Goal: Task Accomplishment & Management: Manage account settings

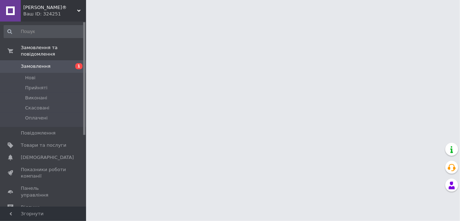
click at [39, 63] on span "Замовлення" at bounding box center [36, 66] width 30 height 6
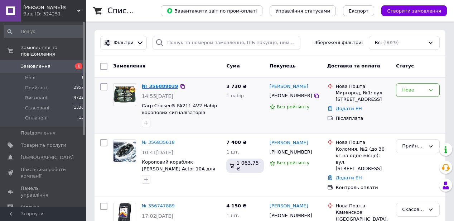
click at [162, 84] on link "№ 356889039" at bounding box center [160, 86] width 37 height 5
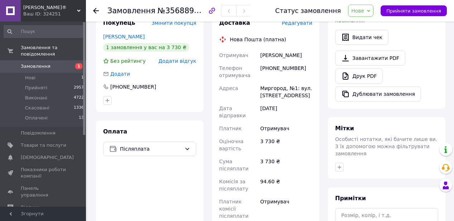
scroll to position [167, 0]
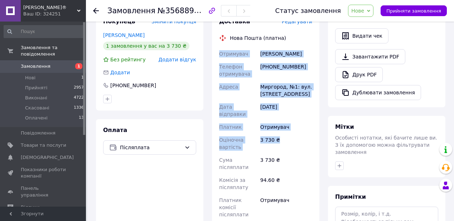
drag, startPoint x: 219, startPoint y: 58, endPoint x: 288, endPoint y: 139, distance: 106.0
click at [288, 139] on div "Отримувач [PERSON_NAME] Телефон отримувача [PHONE_NUMBER] [GEOGRAPHIC_DATA]: ву…" at bounding box center [266, 133] width 96 height 173
copy div "Отримувач [PERSON_NAME] Телефон отримувача [PHONE_NUMBER] [GEOGRAPHIC_DATA]: ву…"
click at [372, 12] on span "Нове" at bounding box center [360, 11] width 25 height 12
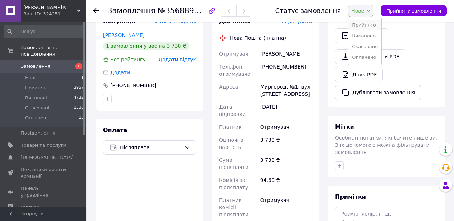
click at [368, 25] on li "Прийнято" at bounding box center [365, 25] width 33 height 11
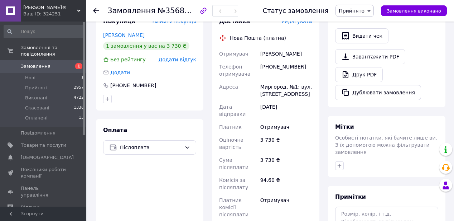
scroll to position [0, 0]
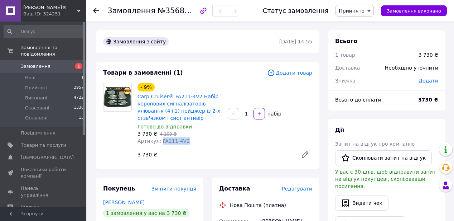
drag, startPoint x: 159, startPoint y: 163, endPoint x: 186, endPoint y: 163, distance: 27.2
click at [186, 144] on div "Артикул: FA211-4V2" at bounding box center [180, 140] width 85 height 7
copy span "FA211-4V2"
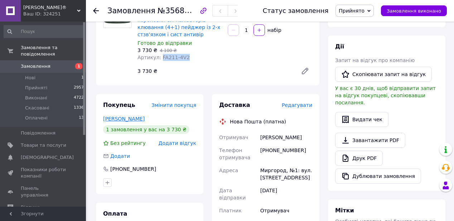
click at [133, 121] on link "[PERSON_NAME]" at bounding box center [124, 119] width 42 height 6
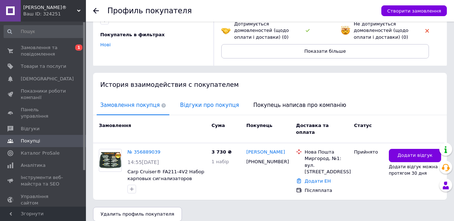
click at [196, 105] on span "Відгуки про покупця" at bounding box center [210, 105] width 66 height 18
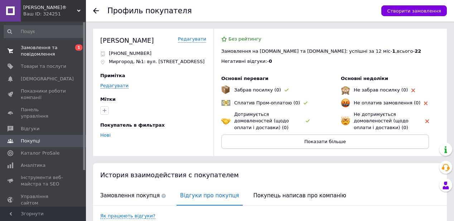
click at [39, 49] on span "Замовлення та повідомлення" at bounding box center [44, 50] width 46 height 13
